Goal: Task Accomplishment & Management: Use online tool/utility

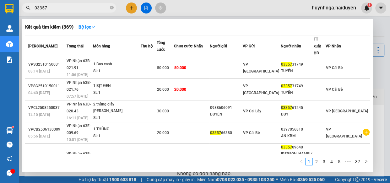
click at [92, 6] on input "03357" at bounding box center [72, 7] width 74 height 7
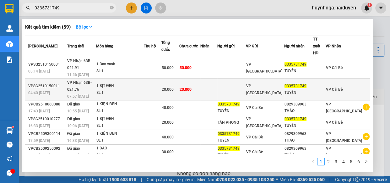
type input "0335731749"
click at [217, 79] on td at bounding box center [208, 90] width 17 height 22
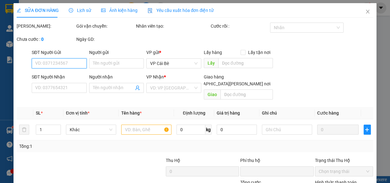
type input "0335731749"
type input "TUYỀN"
type input "0"
type input "20.000"
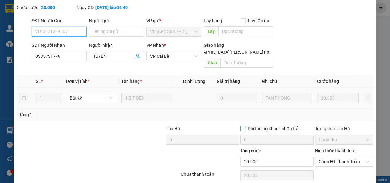
scroll to position [57, 0]
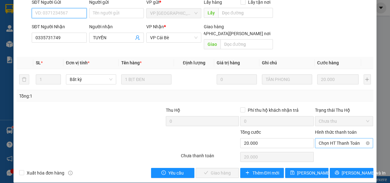
click at [345, 138] on span "Chọn HT Thanh Toán" at bounding box center [344, 142] width 51 height 9
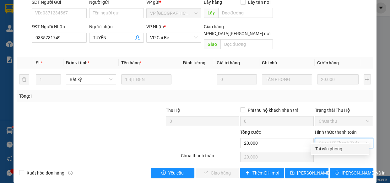
click at [345, 151] on div "Tại văn phòng" at bounding box center [340, 148] width 50 height 7
type input "0"
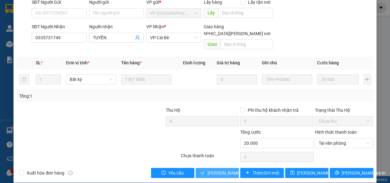
click at [227, 170] on span "[PERSON_NAME] và [PERSON_NAME] hàng" at bounding box center [250, 173] width 85 height 7
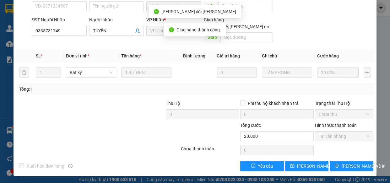
scroll to position [0, 0]
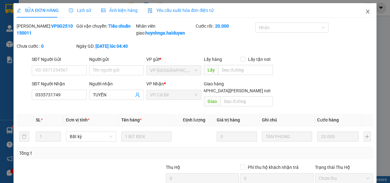
click at [365, 11] on icon "close" at bounding box center [367, 11] width 5 height 5
